Goal: Find specific page/section

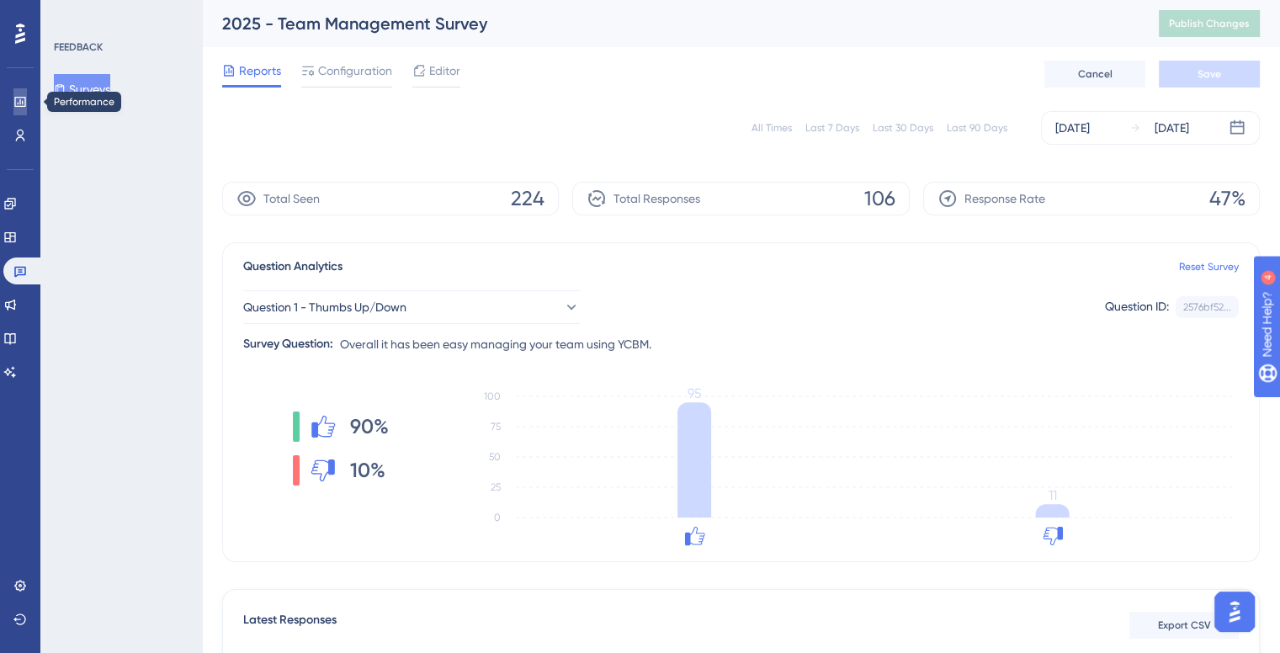
click at [19, 113] on link at bounding box center [19, 101] width 13 height 27
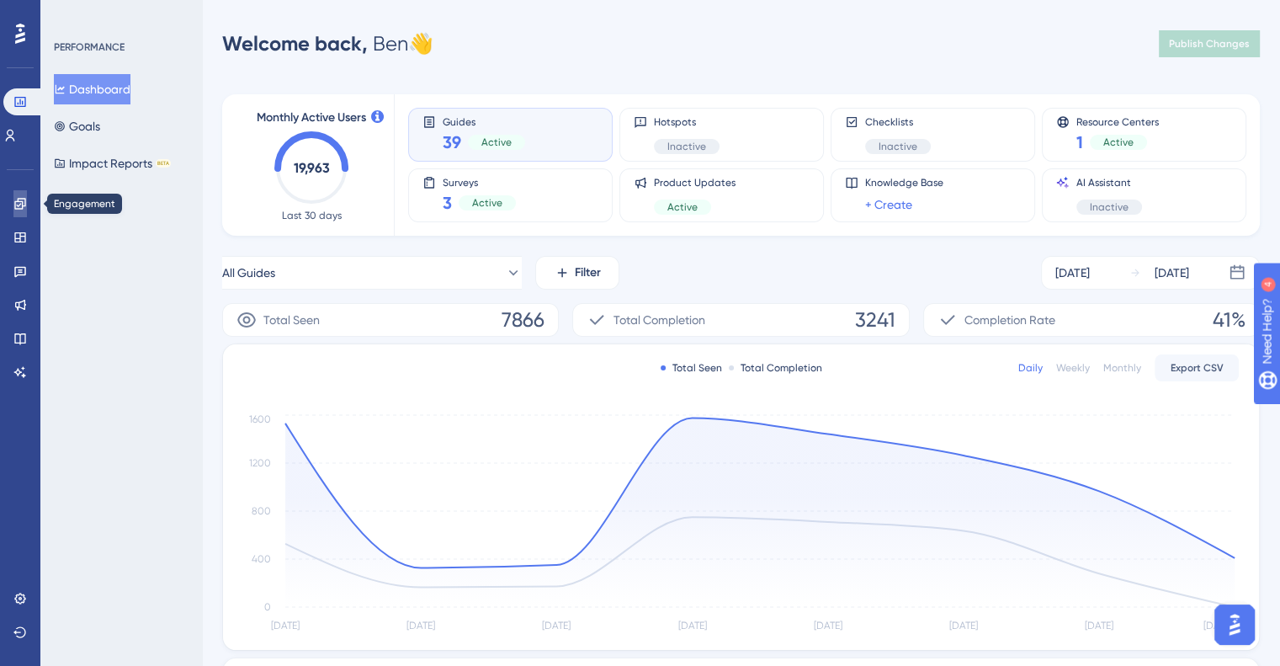
click at [21, 202] on icon at bounding box center [19, 203] width 13 height 13
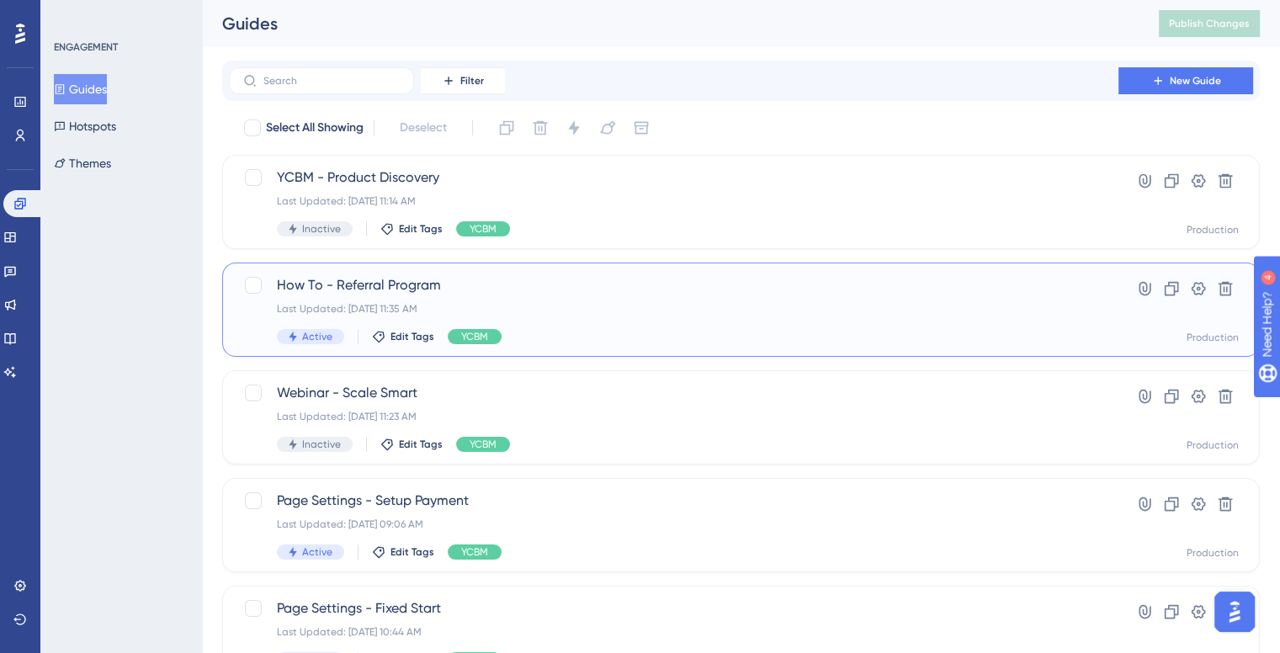
click at [702, 292] on span "How To - Referral Program" at bounding box center [674, 285] width 794 height 20
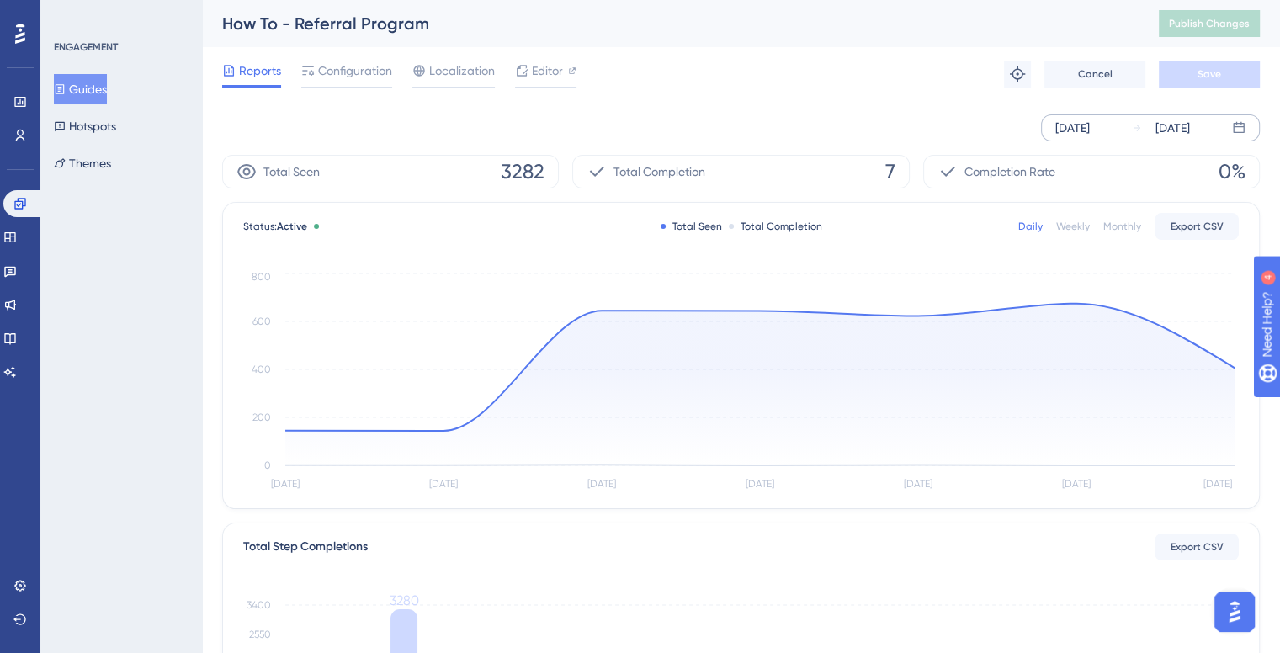
click at [1090, 127] on div "[DATE]" at bounding box center [1072, 128] width 35 height 20
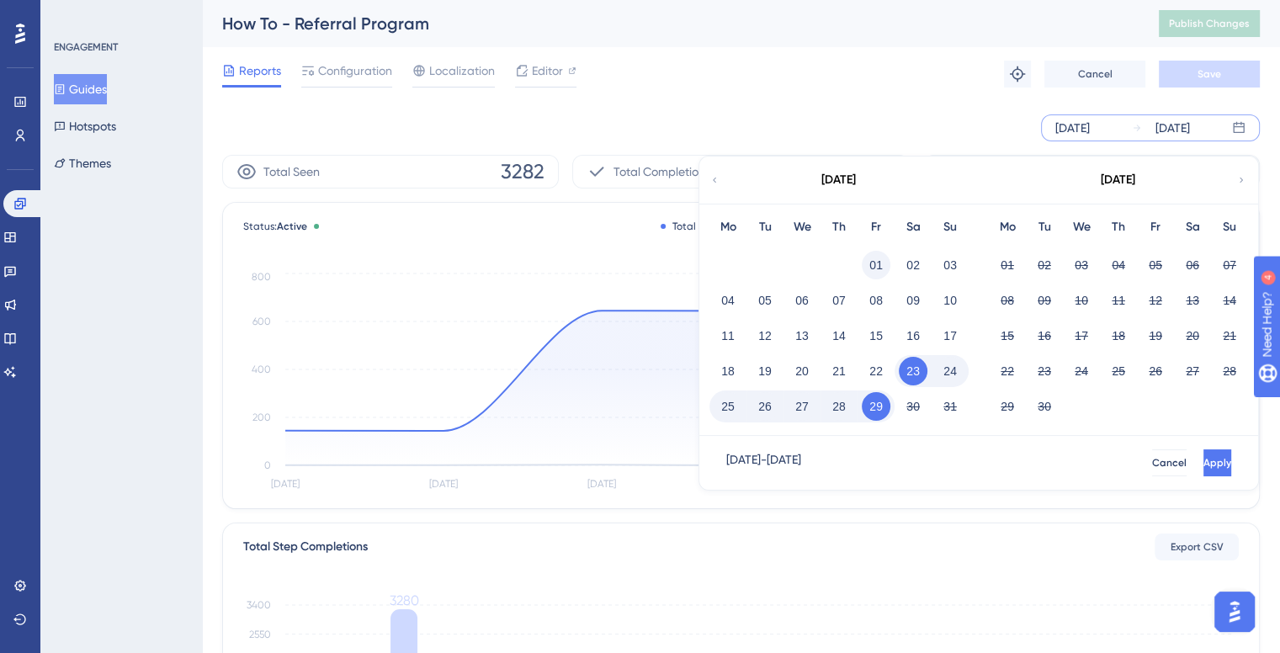
click at [879, 262] on button "01" at bounding box center [876, 265] width 29 height 29
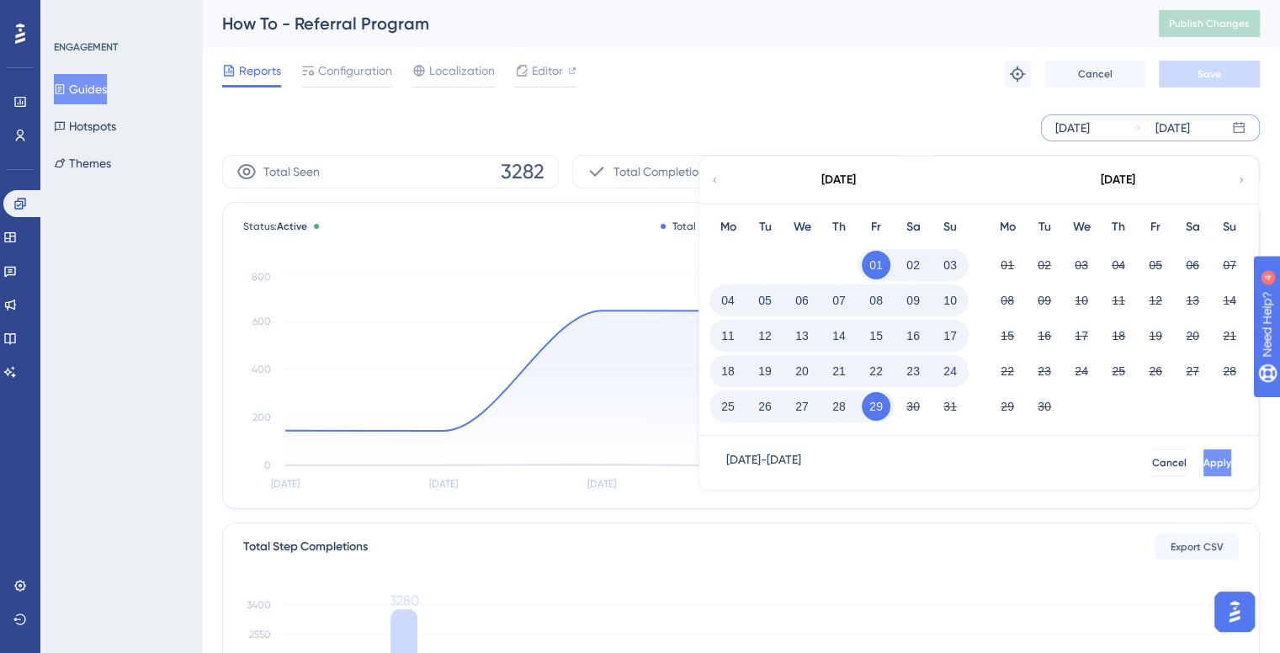
click at [1204, 464] on button "Apply" at bounding box center [1218, 462] width 28 height 27
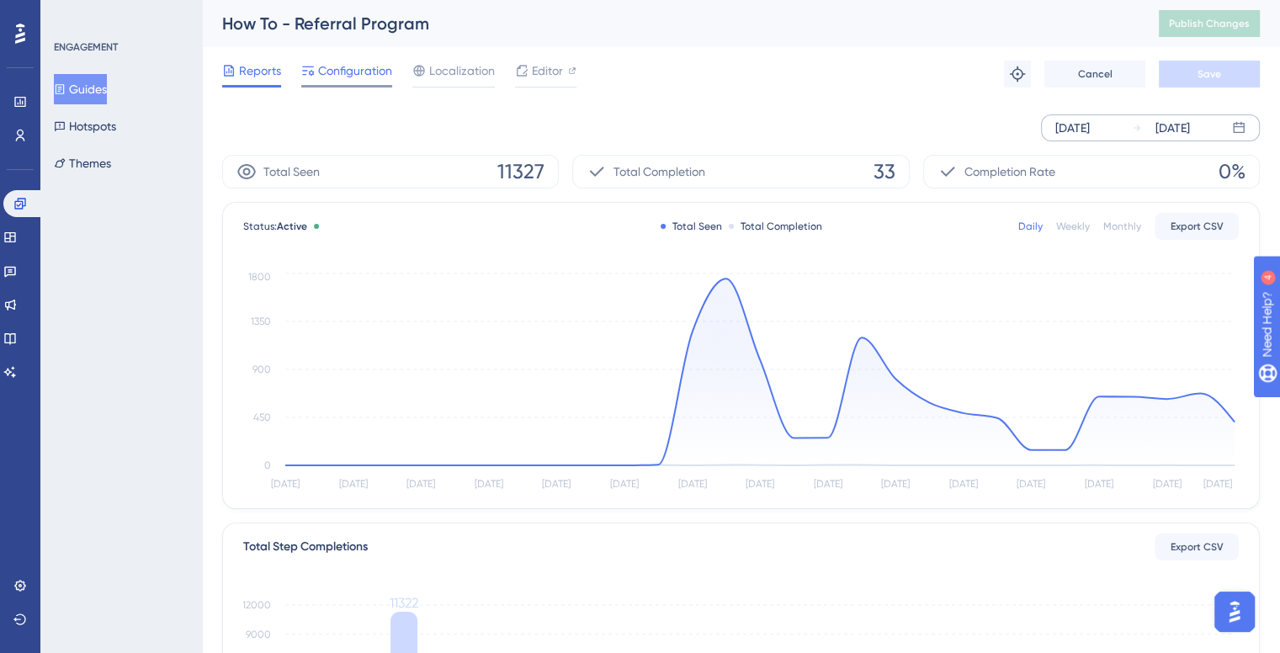
click at [359, 74] on span "Configuration" at bounding box center [355, 71] width 74 height 20
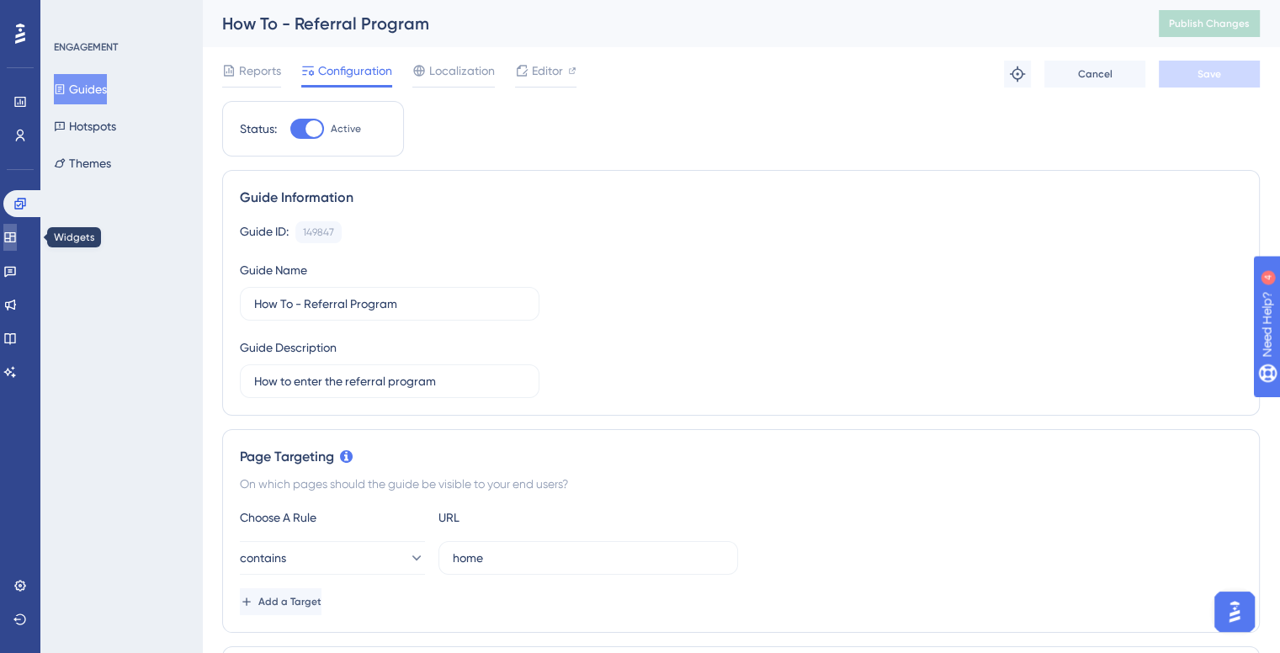
click at [17, 231] on icon at bounding box center [9, 237] width 13 height 13
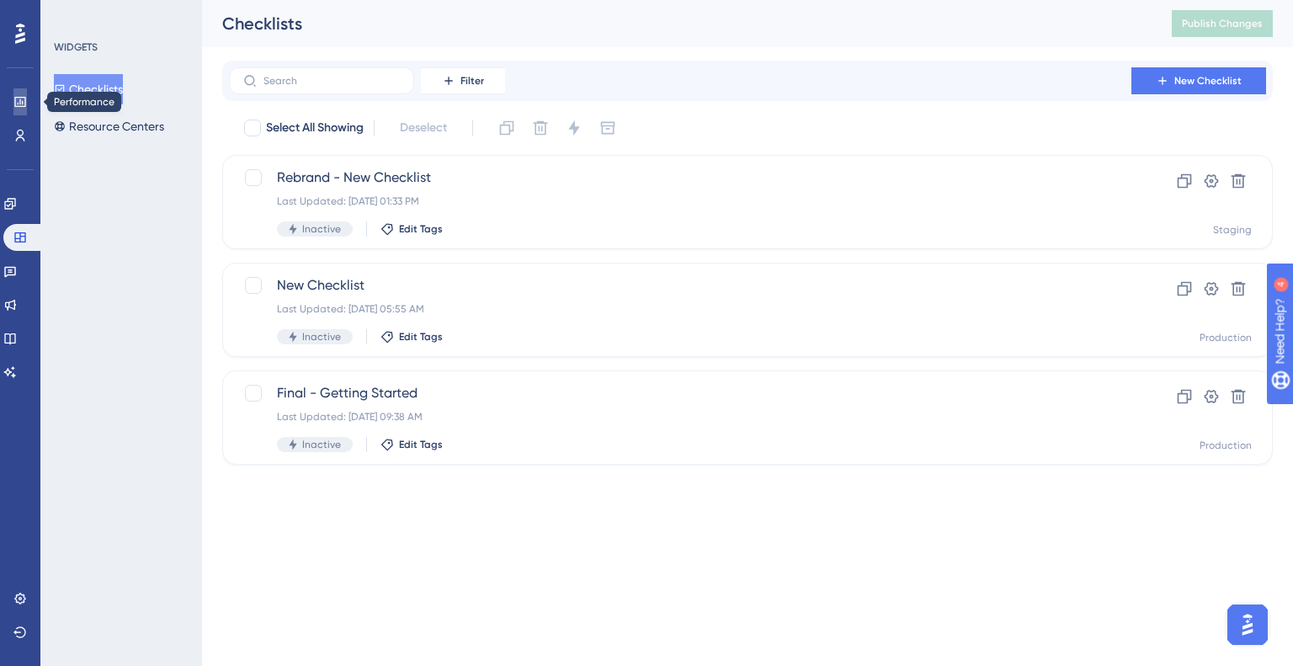
drag, startPoint x: 27, startPoint y: 94, endPoint x: 198, endPoint y: 178, distance: 190.5
click at [27, 94] on link at bounding box center [19, 101] width 13 height 27
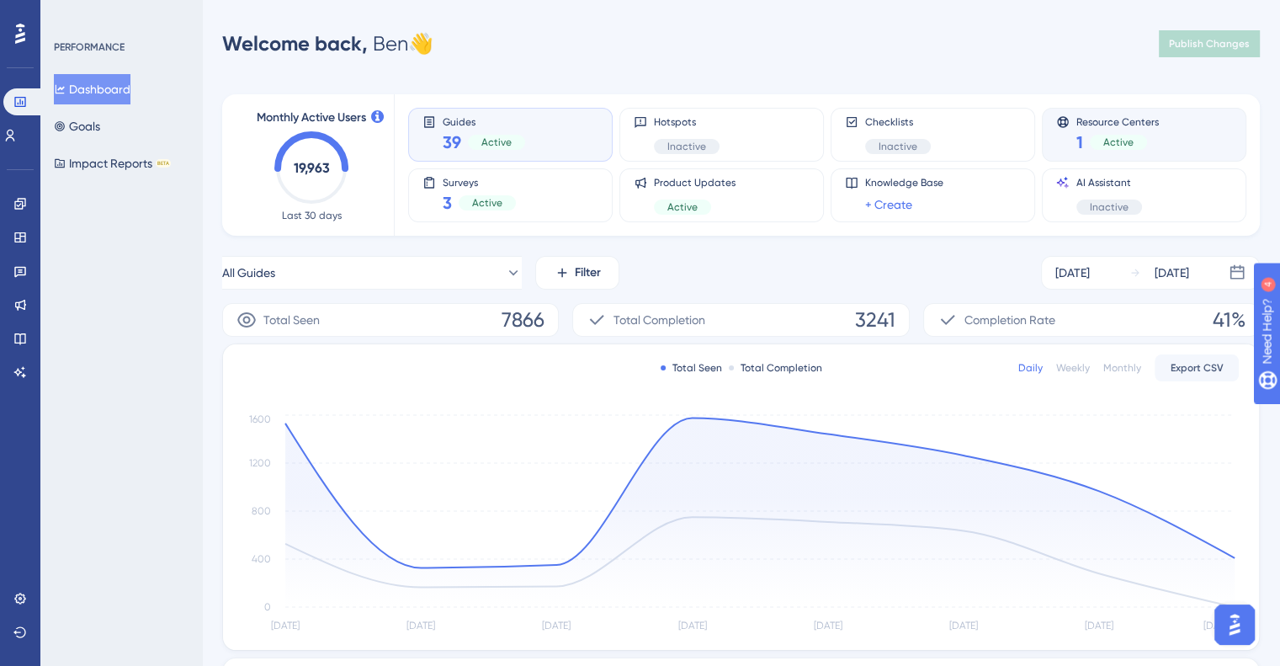
click at [1097, 130] on div "1 Active" at bounding box center [1117, 142] width 82 height 24
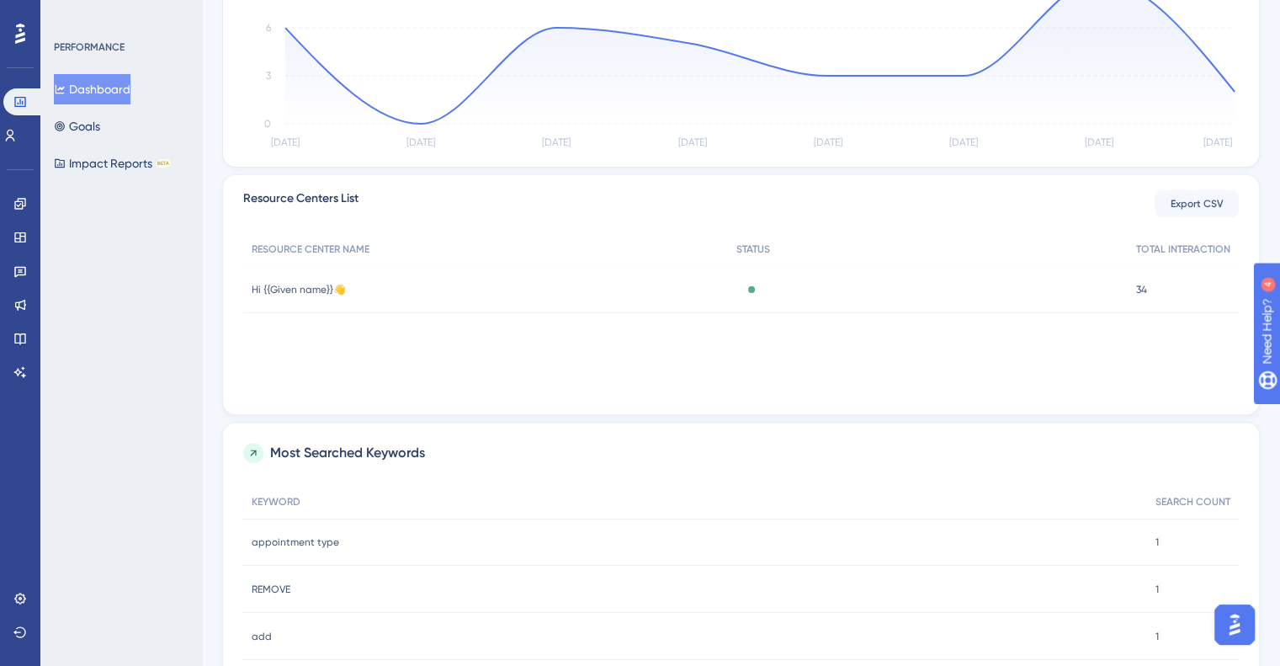
scroll to position [354, 0]
